Goal: Task Accomplishment & Management: Use online tool/utility

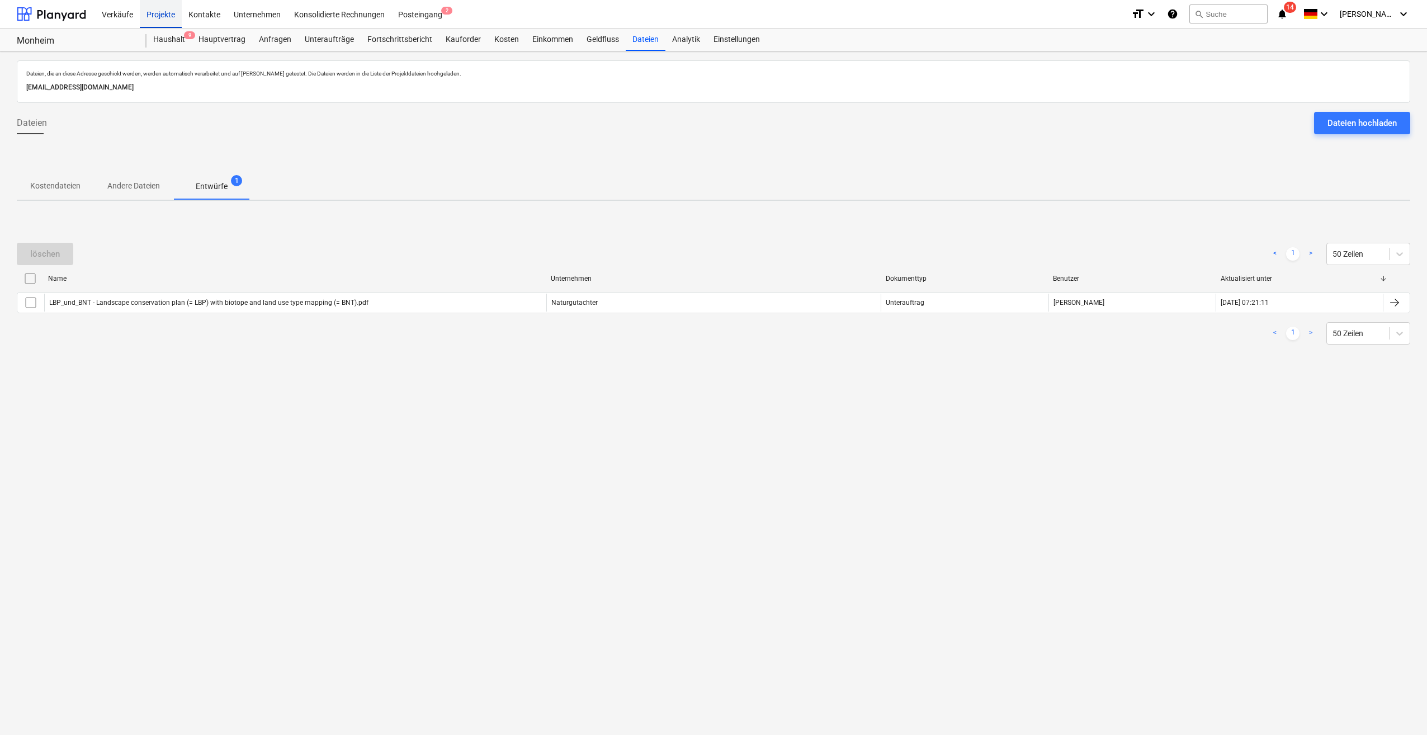
click at [157, 20] on div "Projekte" at bounding box center [161, 13] width 42 height 29
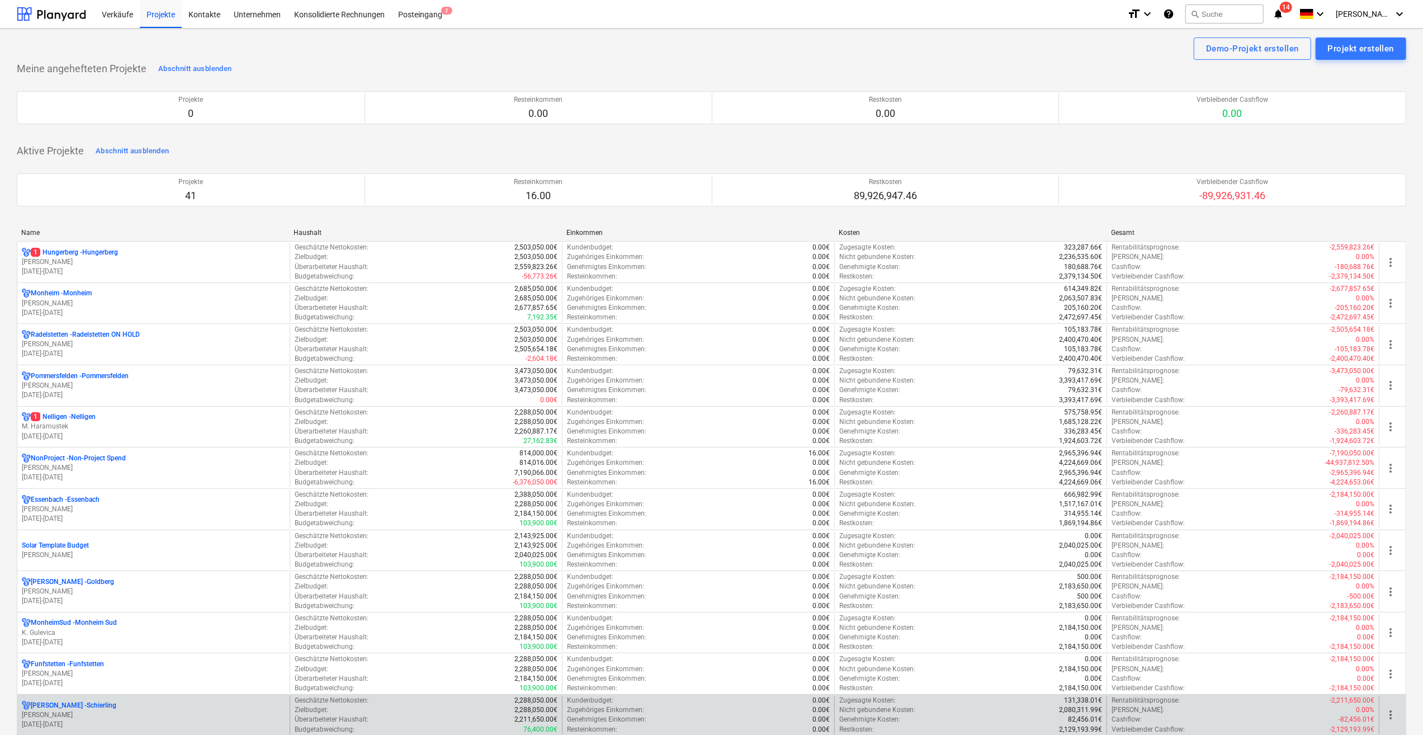
click at [59, 720] on p "[DATE] - [DATE]" at bounding box center [153, 725] width 263 height 10
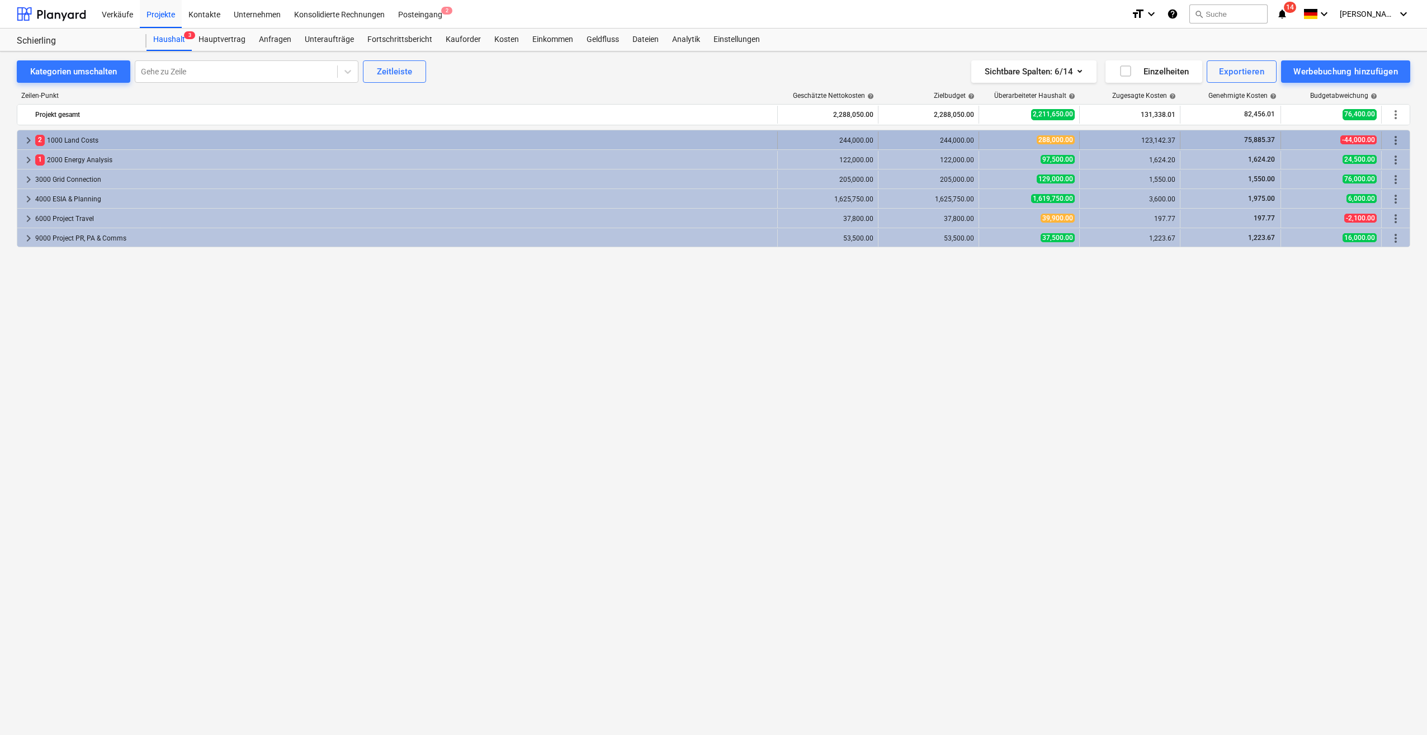
click at [27, 139] on span "keyboard_arrow_right" at bounding box center [28, 140] width 13 height 13
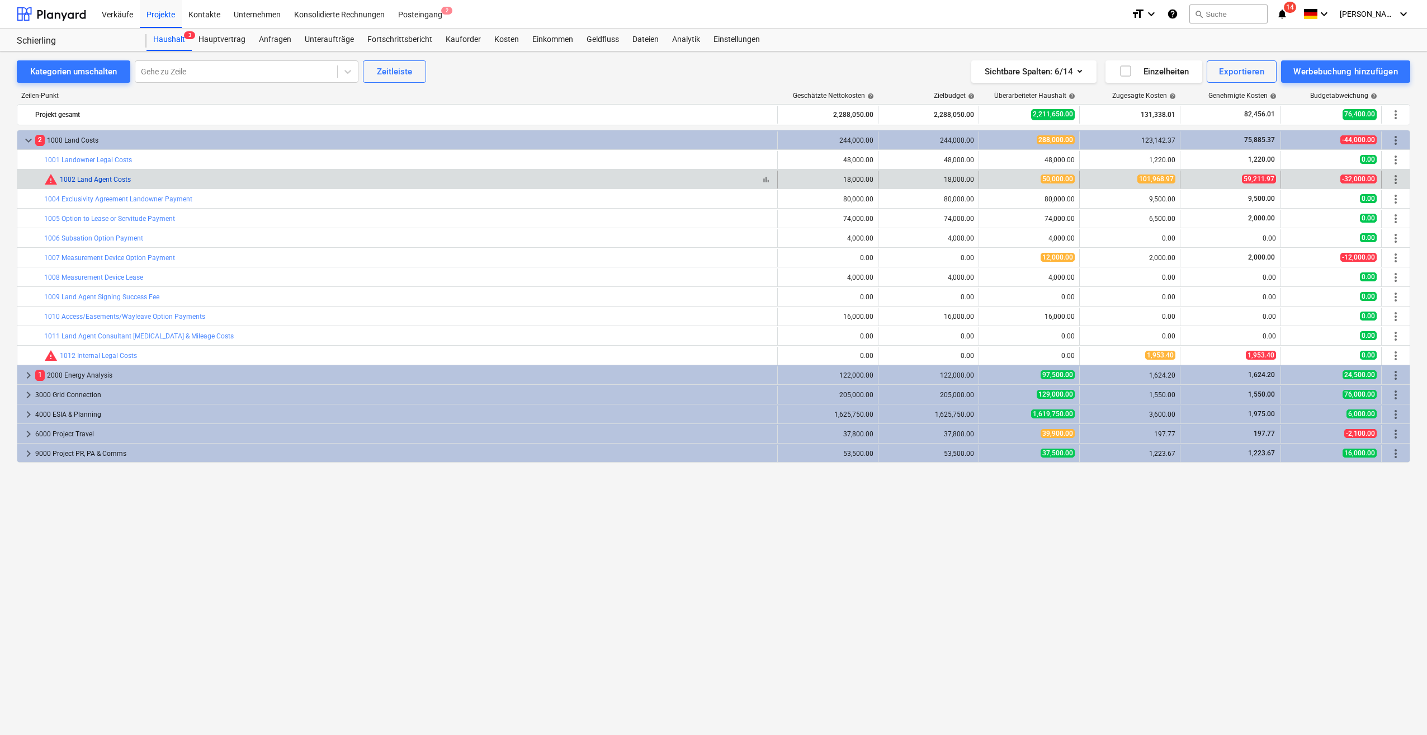
click at [79, 180] on link "1002 Land Agent Costs" at bounding box center [95, 180] width 71 height 8
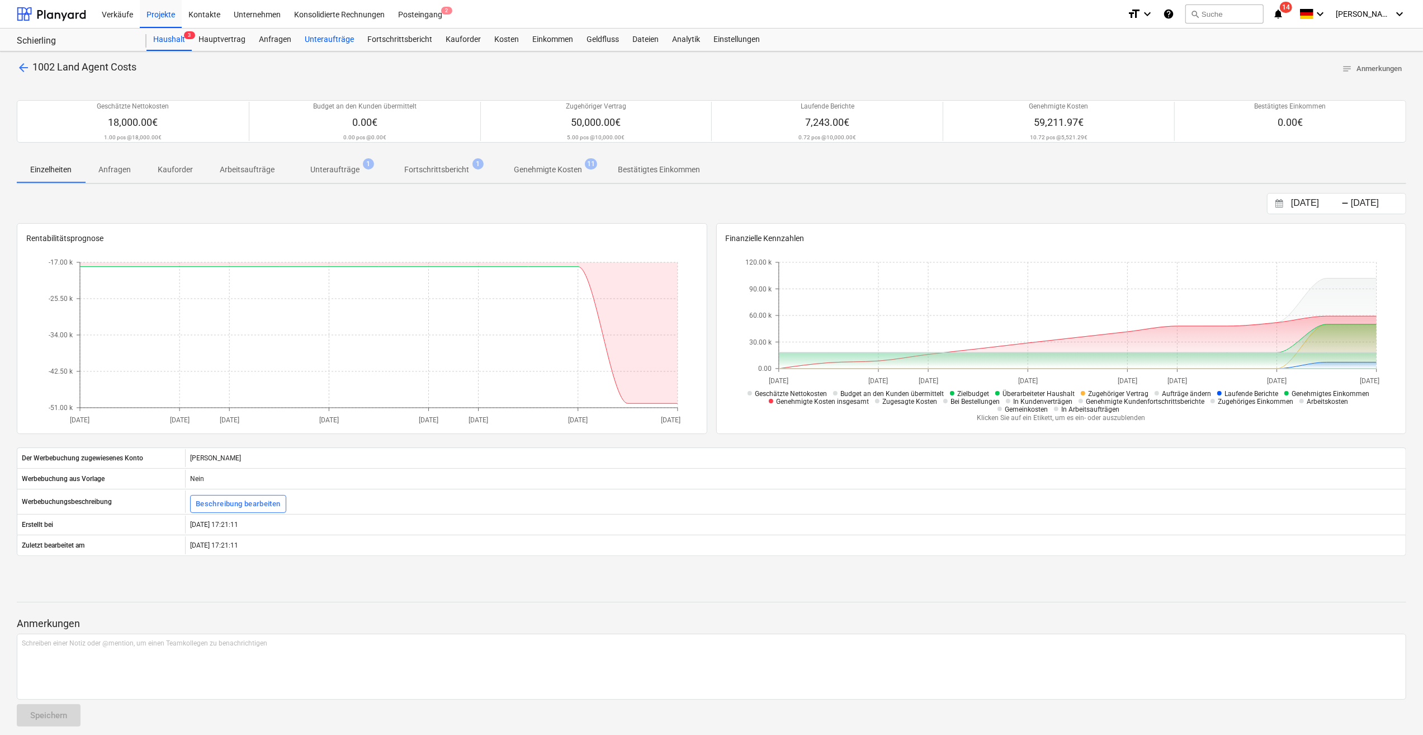
click at [322, 41] on div "Unteraufträge" at bounding box center [329, 40] width 63 height 22
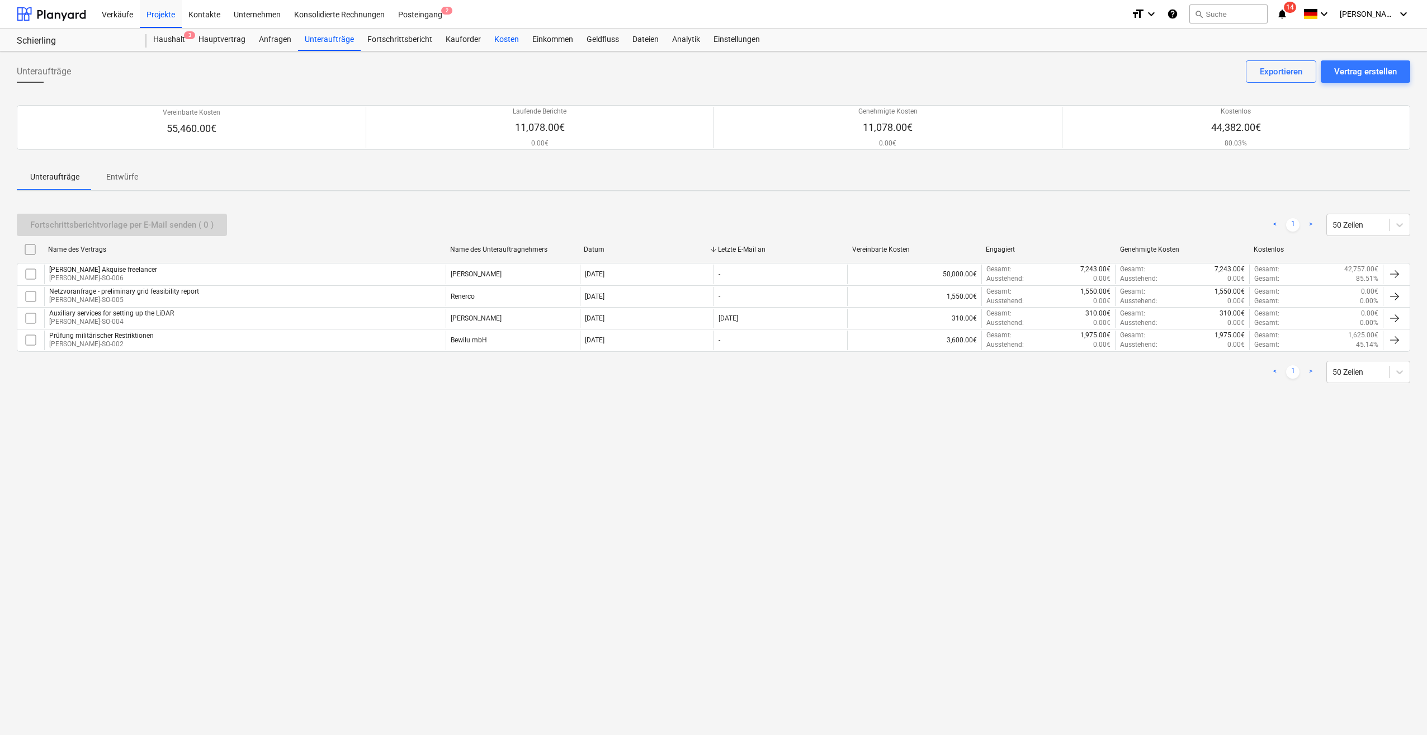
click at [502, 41] on div "Kosten" at bounding box center [507, 40] width 38 height 22
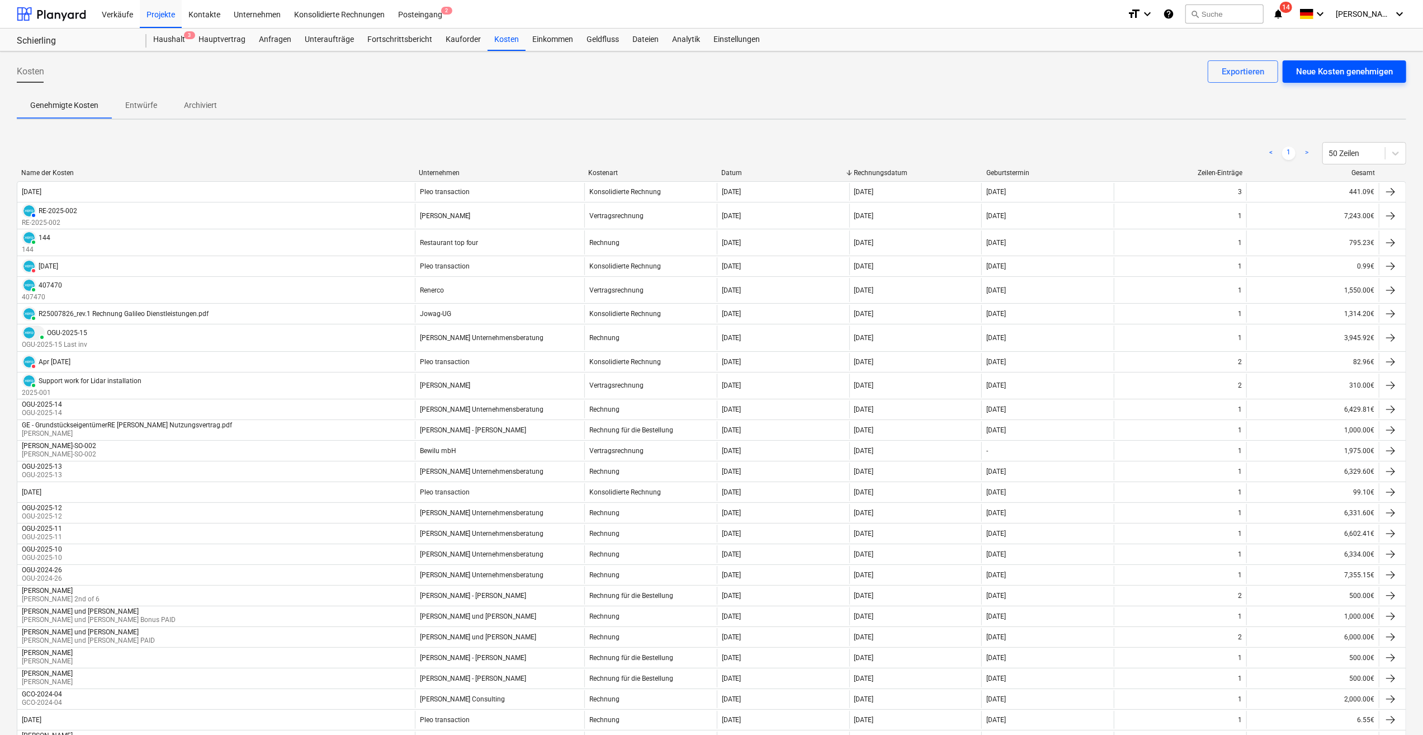
click at [1318, 72] on div "Neue Kosten genehmigen" at bounding box center [1344, 71] width 97 height 15
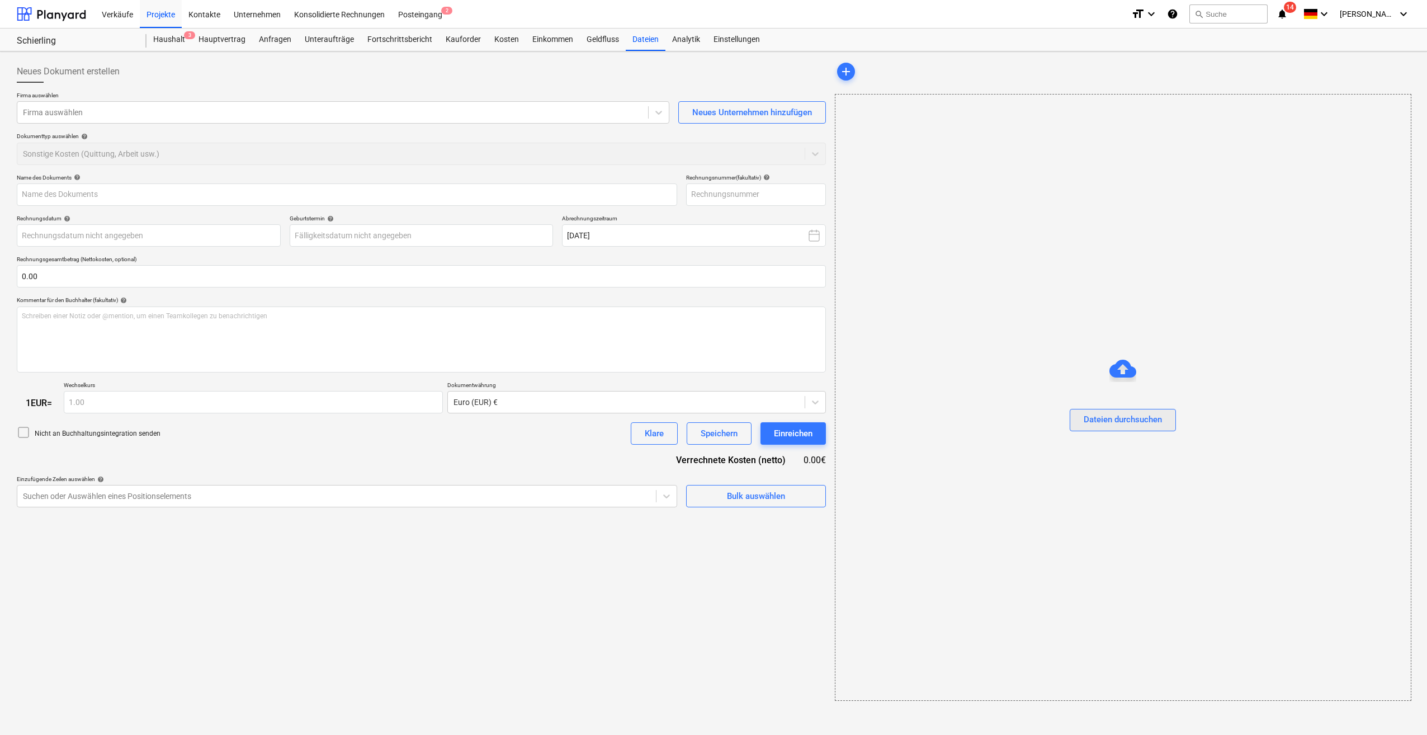
click at [1129, 419] on div "Dateien durchsuchen" at bounding box center [1123, 419] width 78 height 15
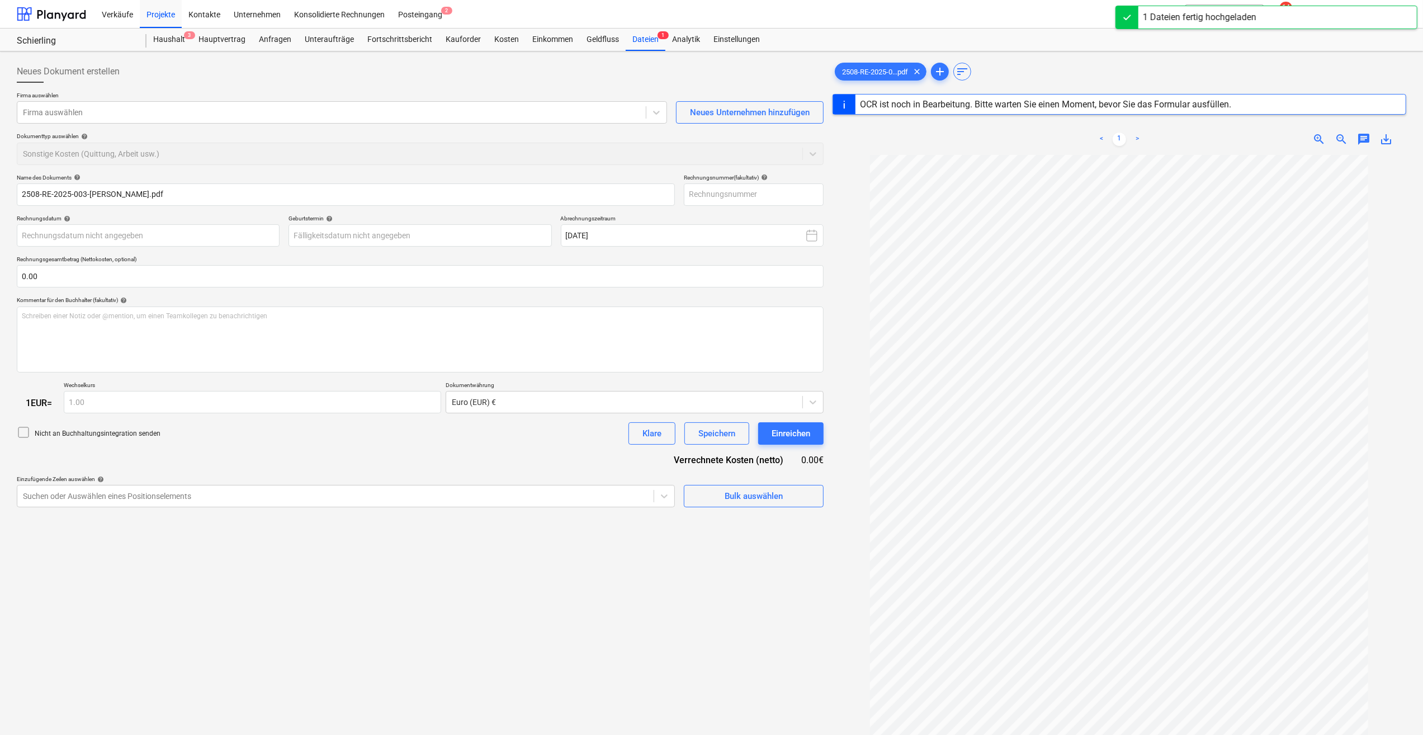
type input "RE-2025-003"
type input "[DATE]"
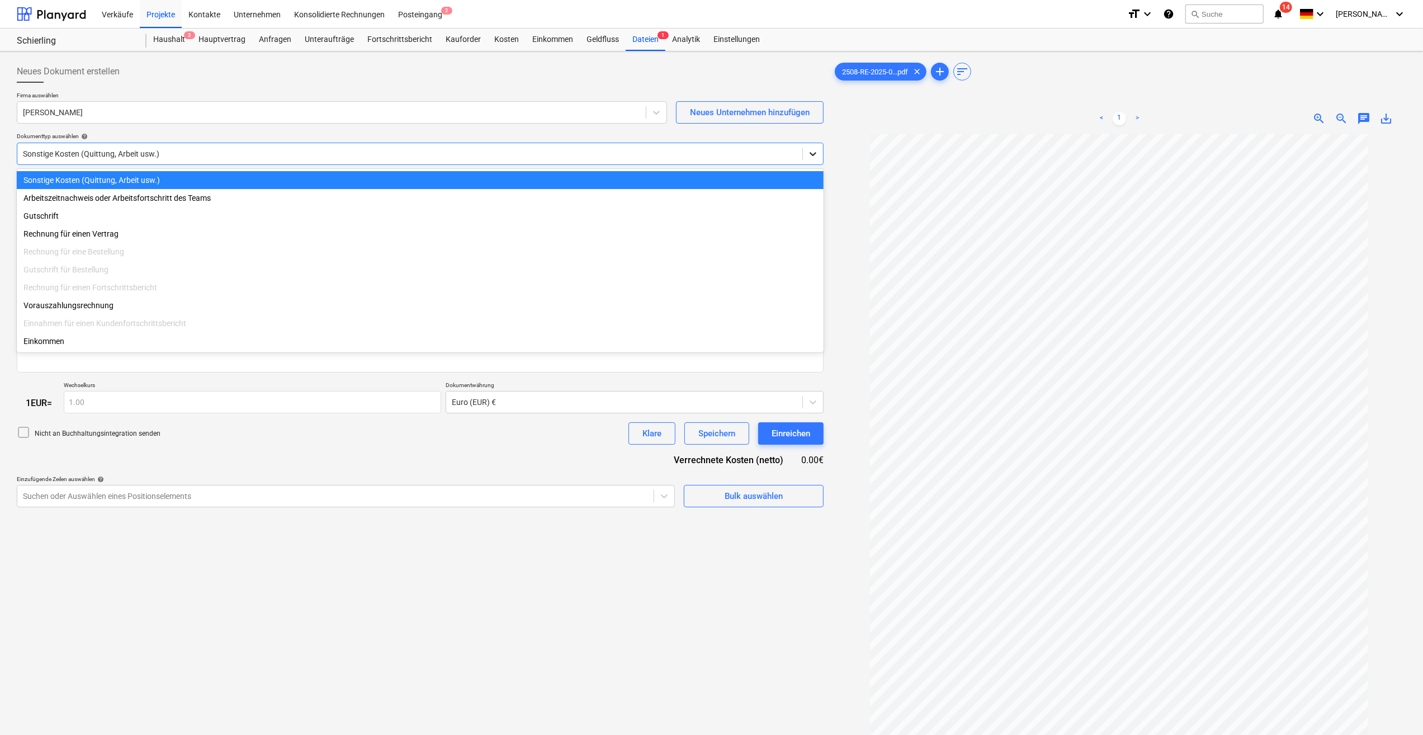
click at [815, 153] on icon at bounding box center [812, 153] width 11 height 11
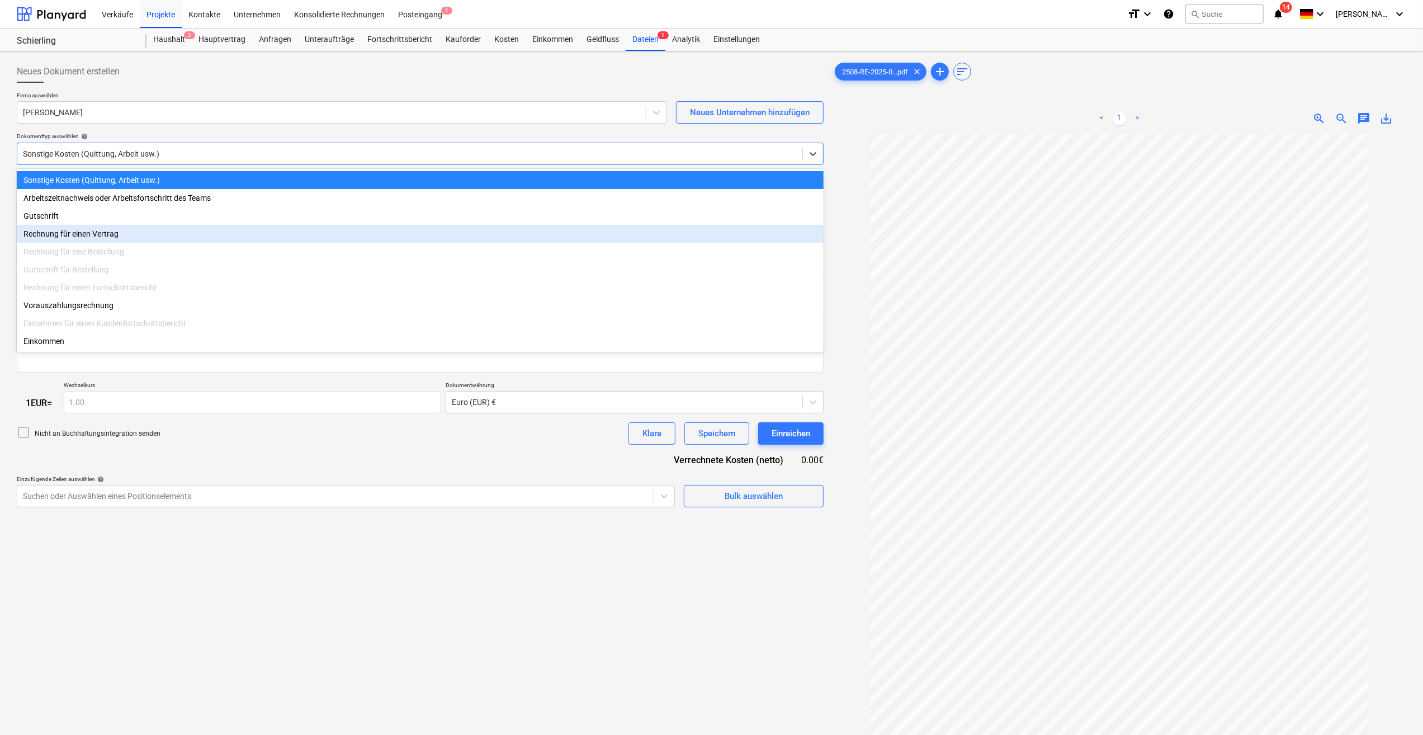
click at [106, 244] on div "Rechnung für eine Bestellung" at bounding box center [420, 252] width 807 height 18
click at [57, 235] on div "Rechnung für einen Vertrag" at bounding box center [420, 234] width 807 height 18
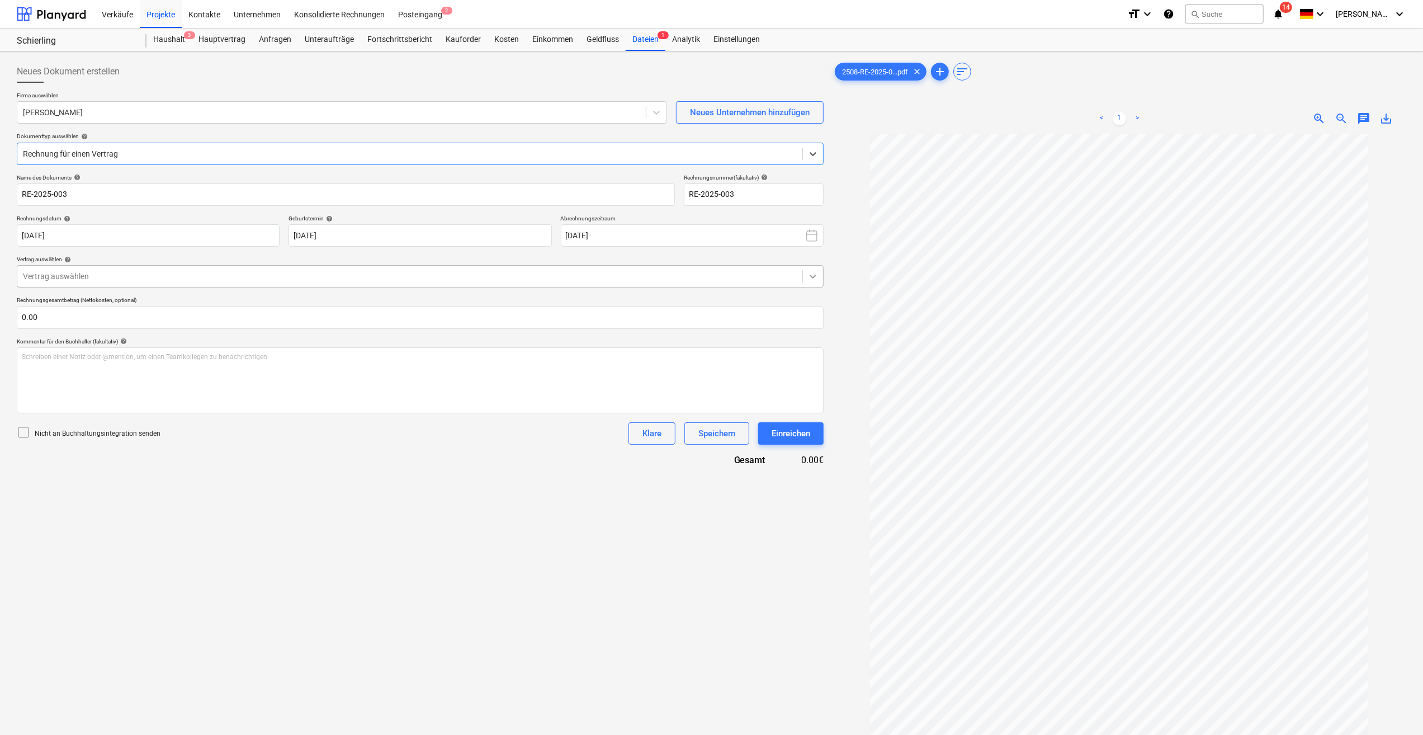
click at [815, 269] on div at bounding box center [813, 276] width 20 height 20
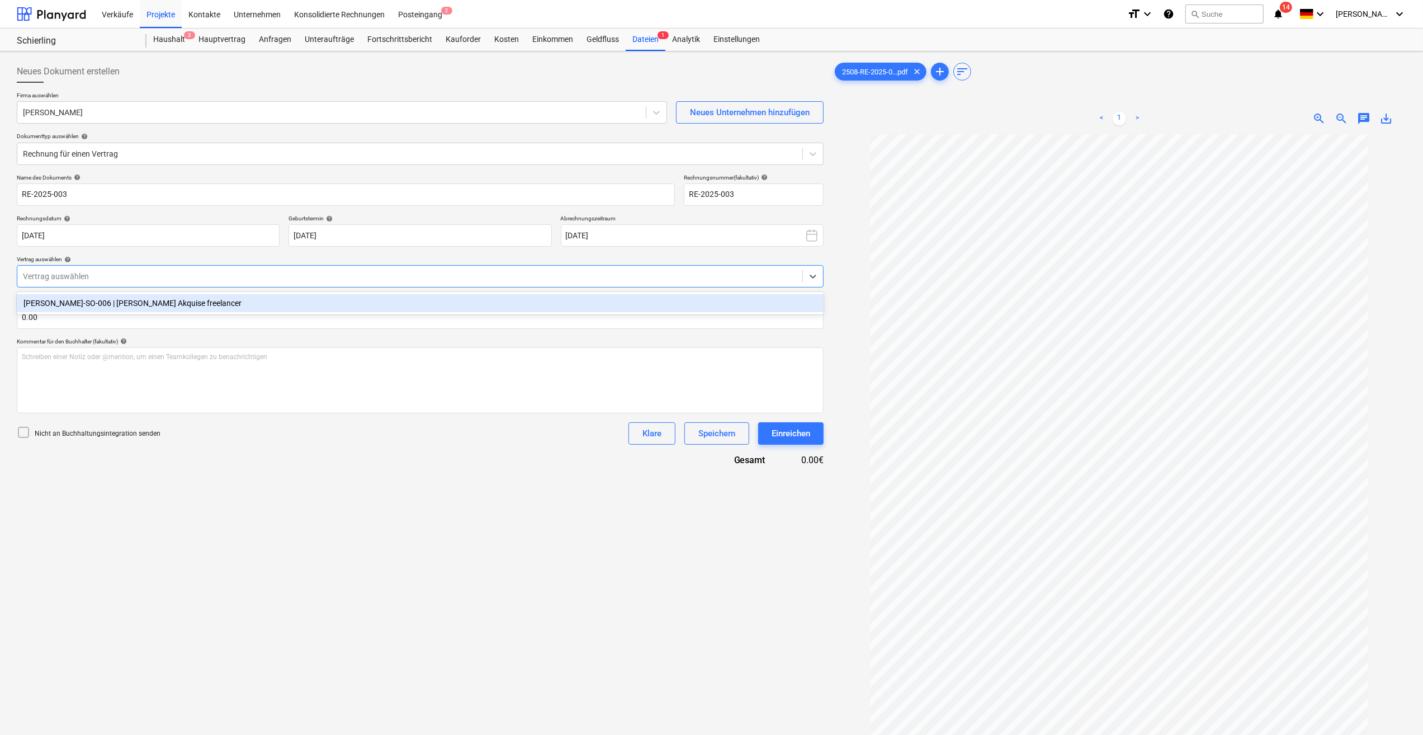
click at [131, 311] on div "[PERSON_NAME]-SO-006 | [PERSON_NAME] Akquise freelancer" at bounding box center [420, 303] width 807 height 18
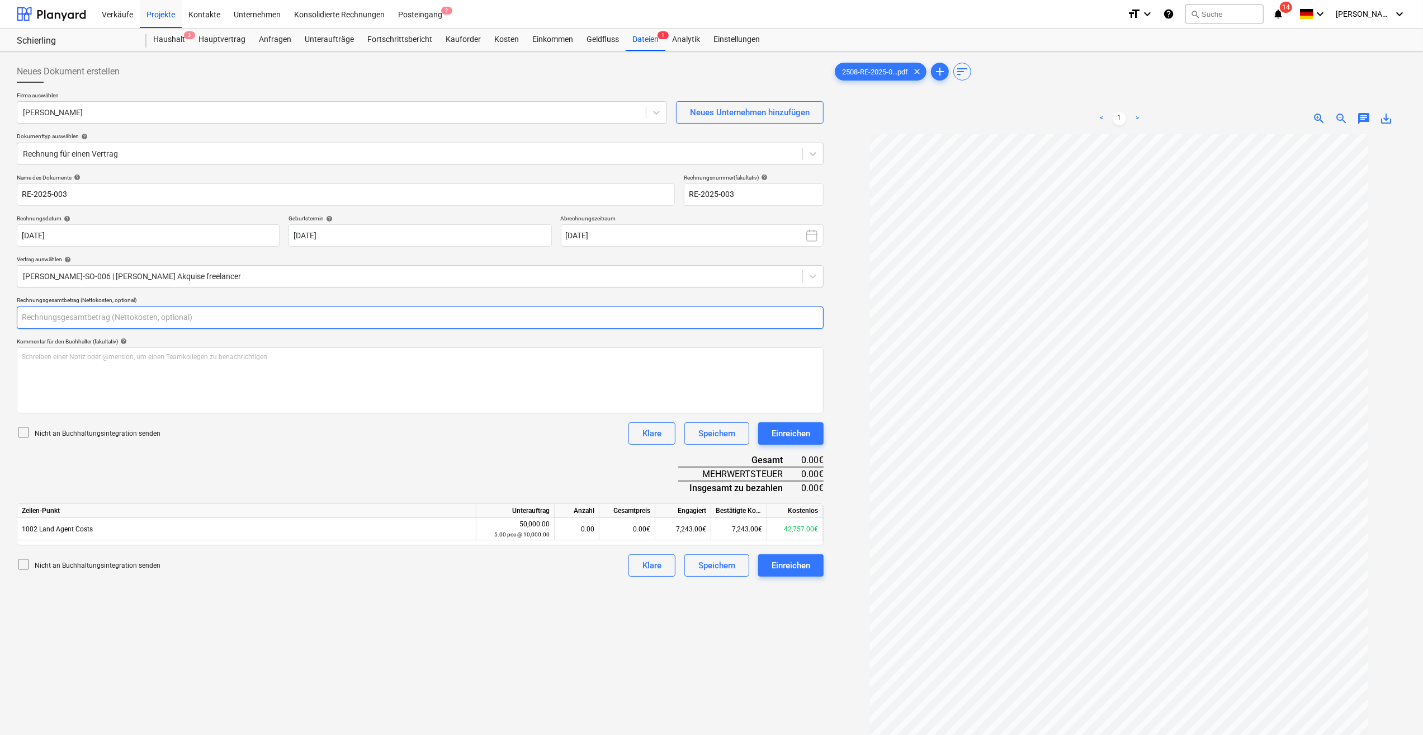
click at [51, 320] on input "text" at bounding box center [420, 317] width 807 height 22
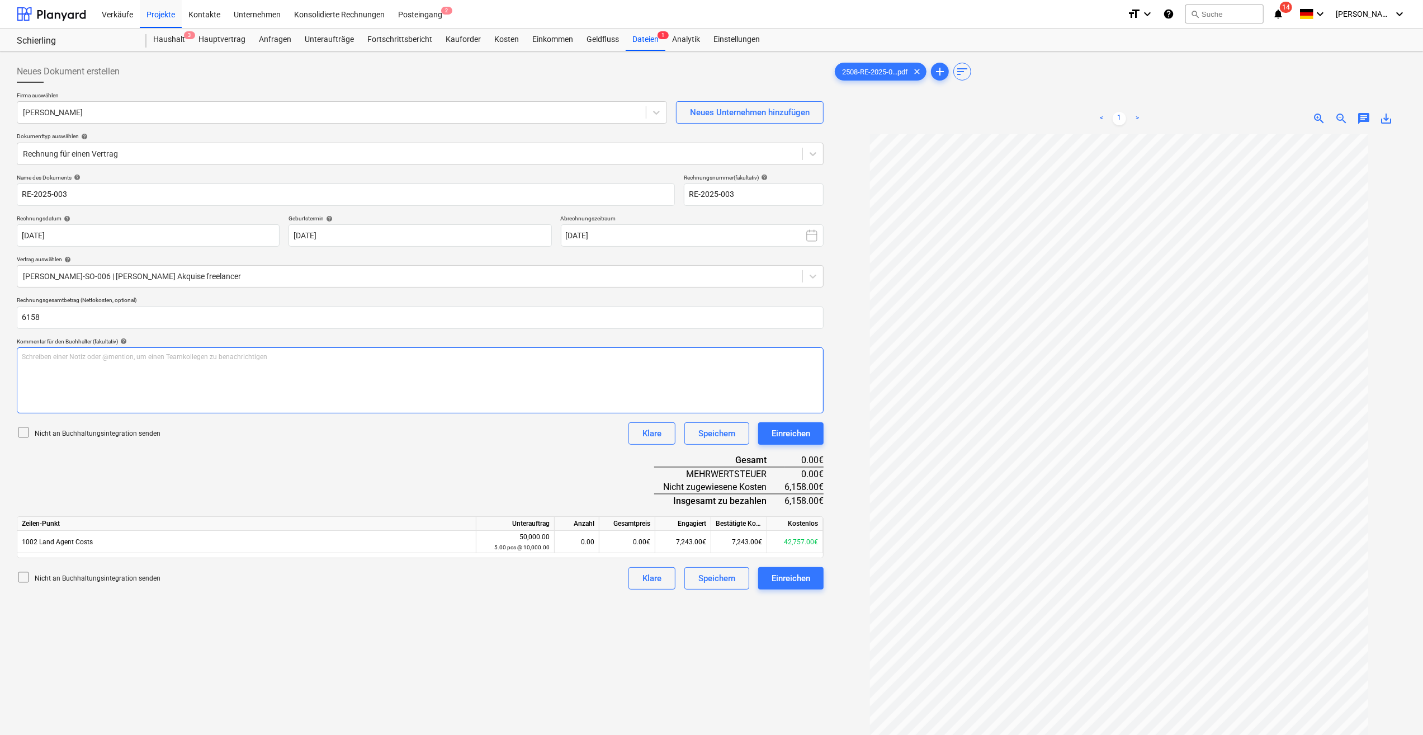
type input "6,158.00"
click at [93, 379] on div "Schreiben einer Notiz oder @mention, um einen Teamkollegen zu benachrichtigen ﻿" at bounding box center [420, 380] width 807 height 66
click at [587, 541] on div "0.00" at bounding box center [576, 542] width 35 height 22
type input "1"
click at [620, 541] on div "0.00€" at bounding box center [627, 542] width 56 height 22
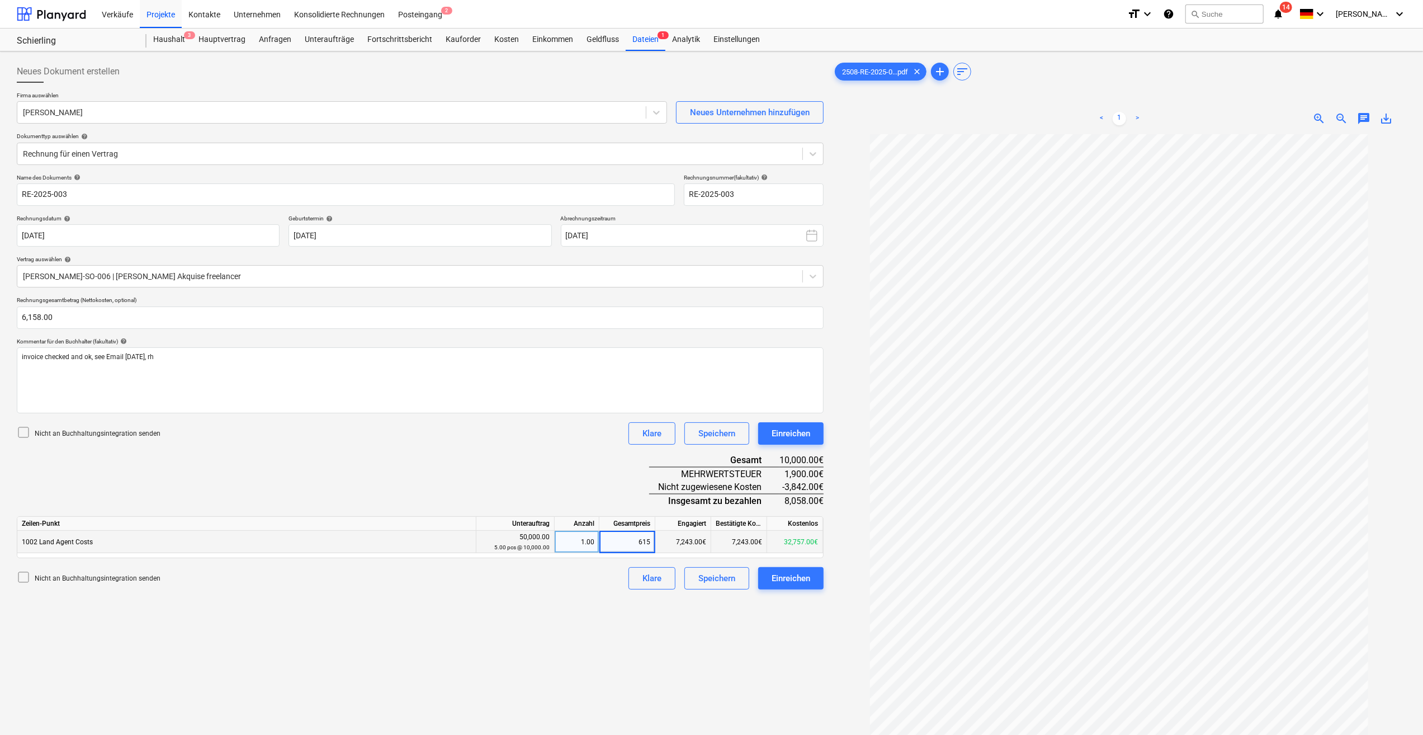
type input "6158"
click at [801, 580] on div "Einreichen" at bounding box center [791, 578] width 39 height 15
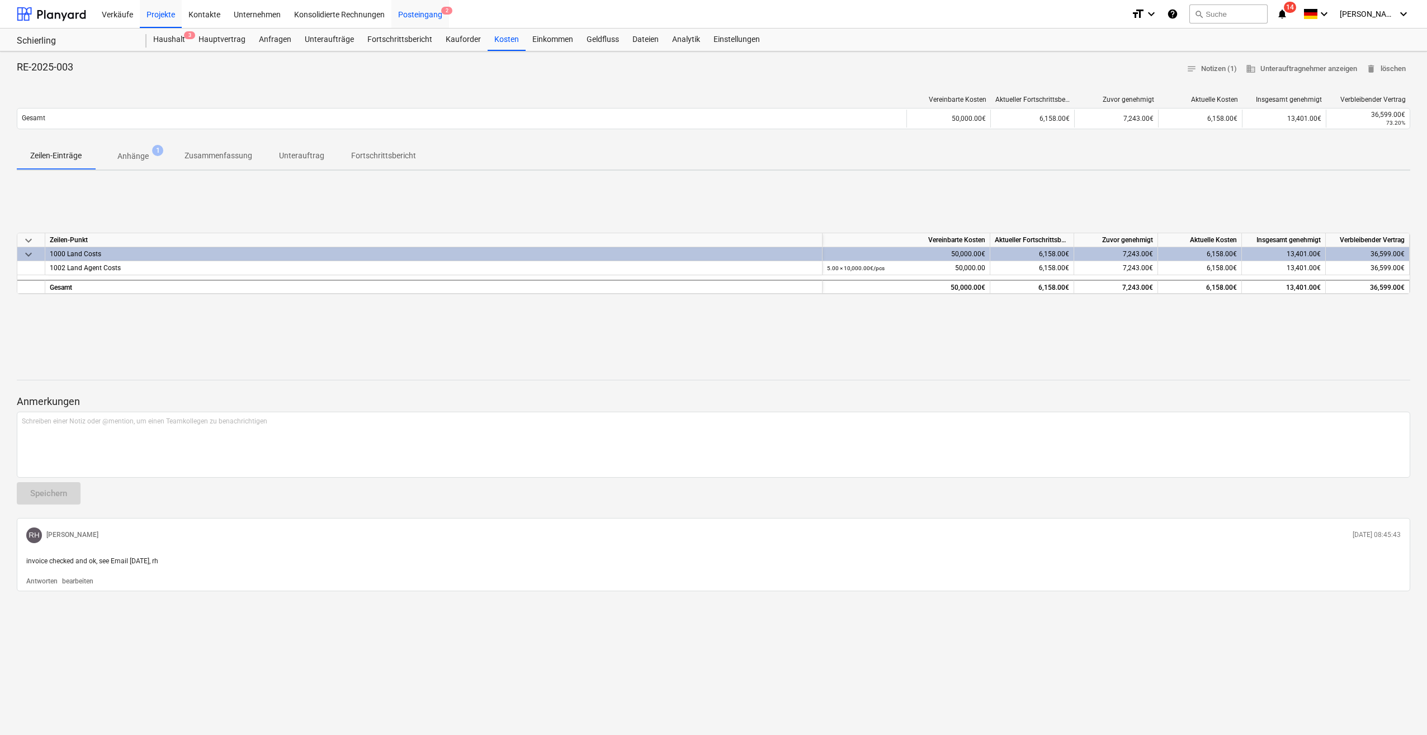
click at [415, 19] on div "Posteingang 2" at bounding box center [420, 13] width 58 height 29
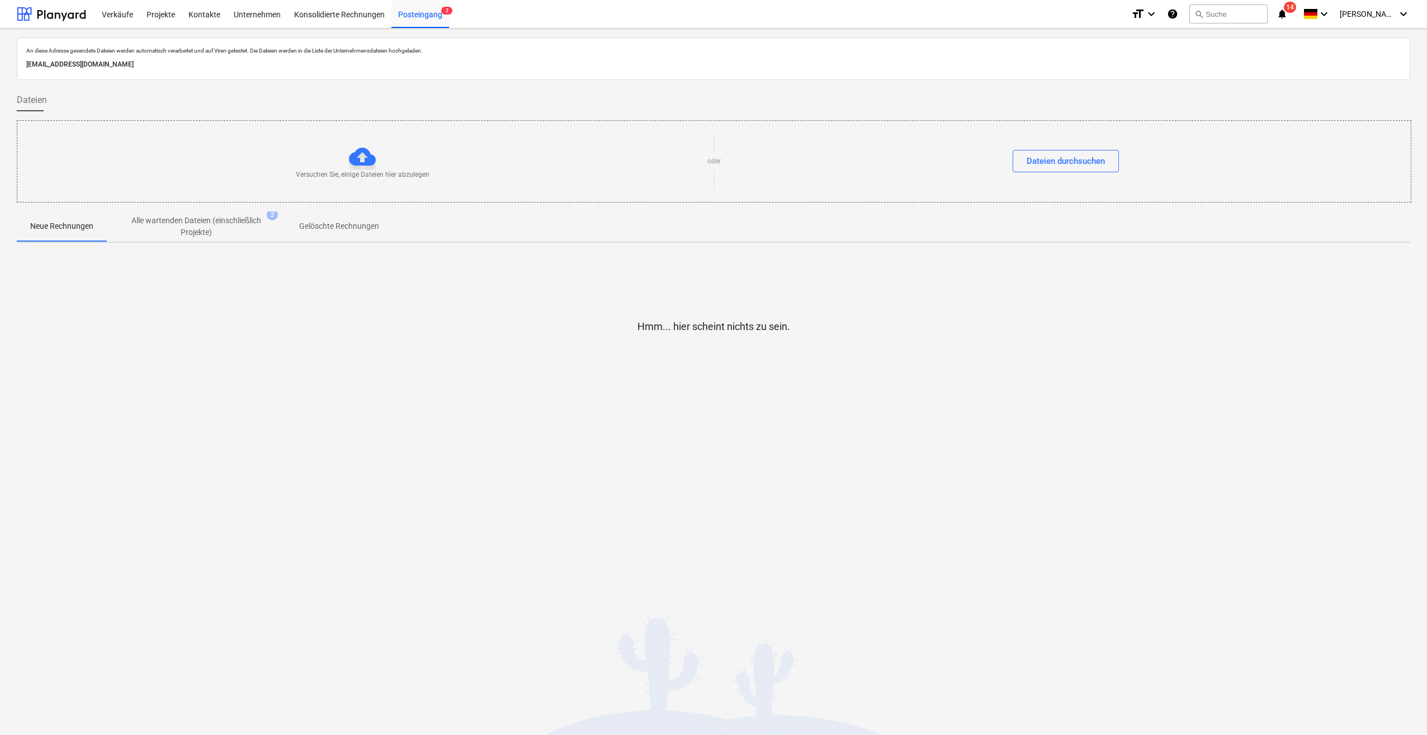
click at [205, 226] on p "Alle wartenden Dateien (einschließlich Projekte)" at bounding box center [196, 226] width 134 height 23
